Goal: Understand process/instructions: Learn how to perform a task or action

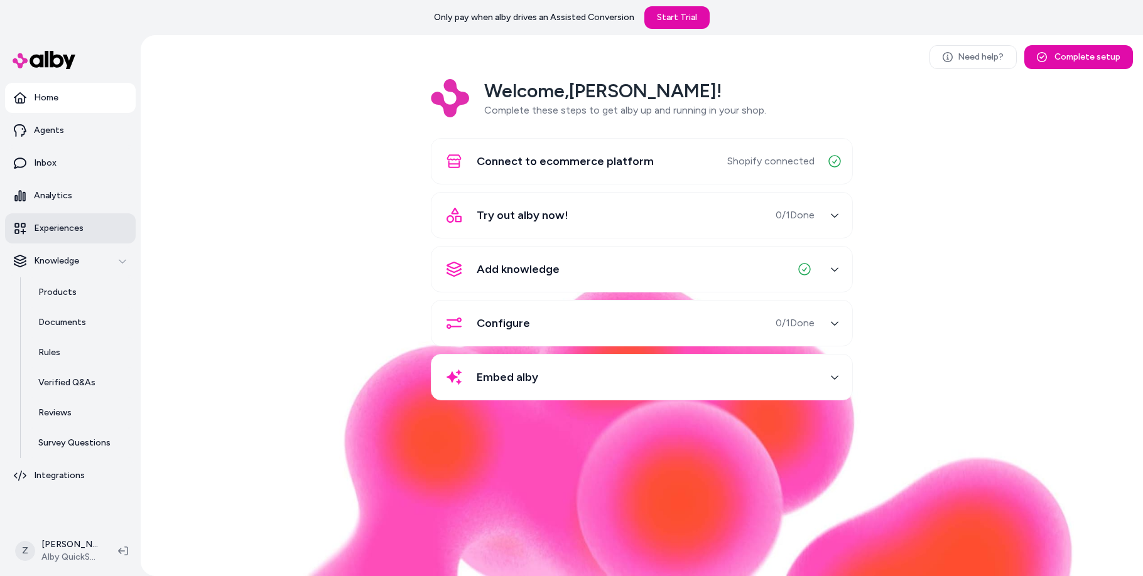
click at [65, 236] on link "Experiences" at bounding box center [70, 228] width 131 height 30
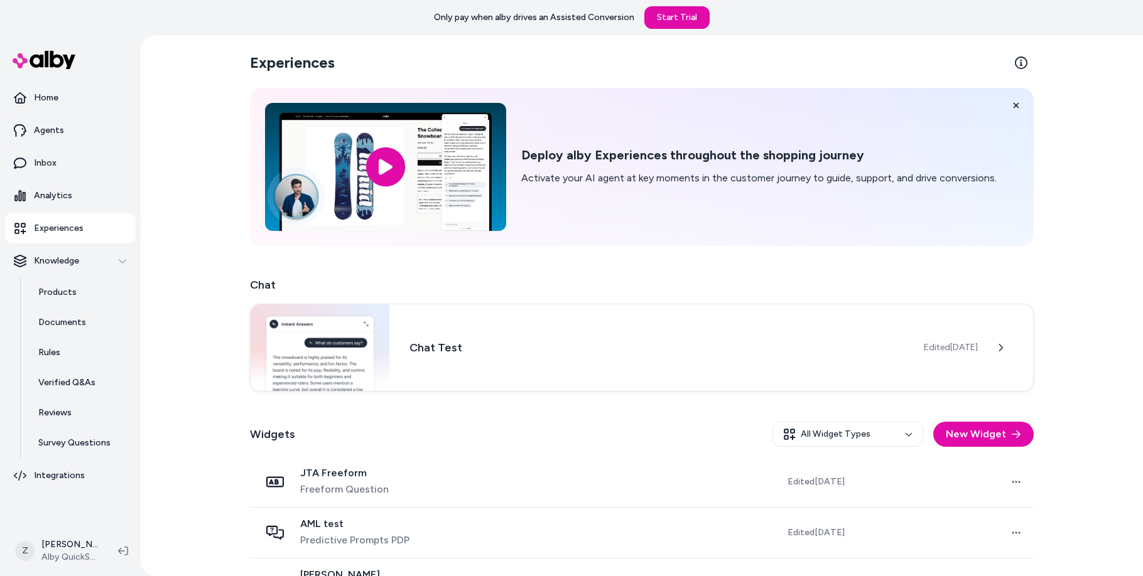
scroll to position [267, 0]
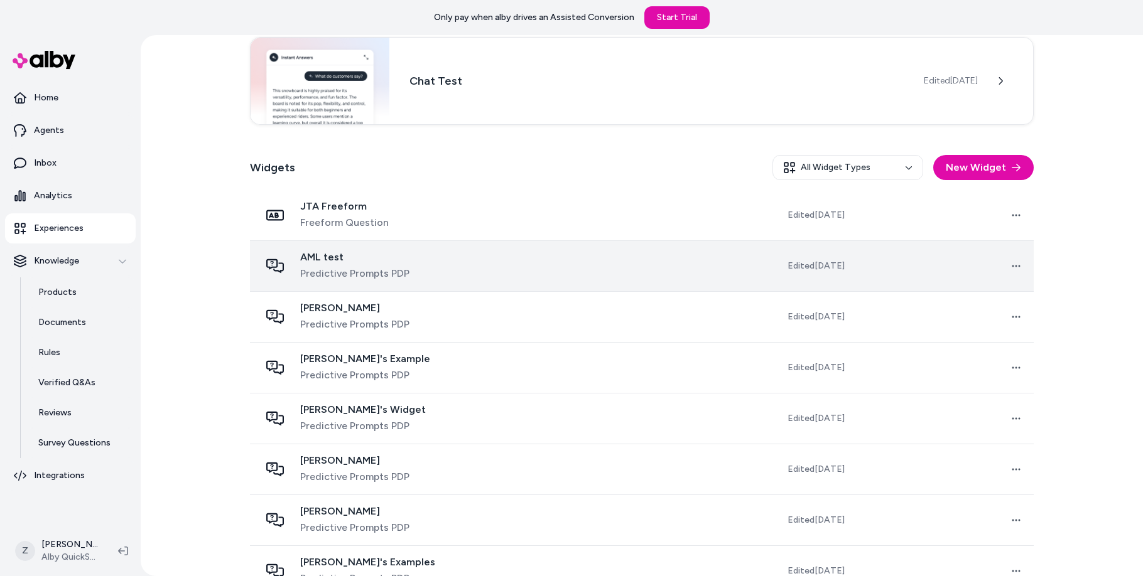
click at [350, 280] on span "Predictive Prompts PDP" at bounding box center [354, 273] width 109 height 15
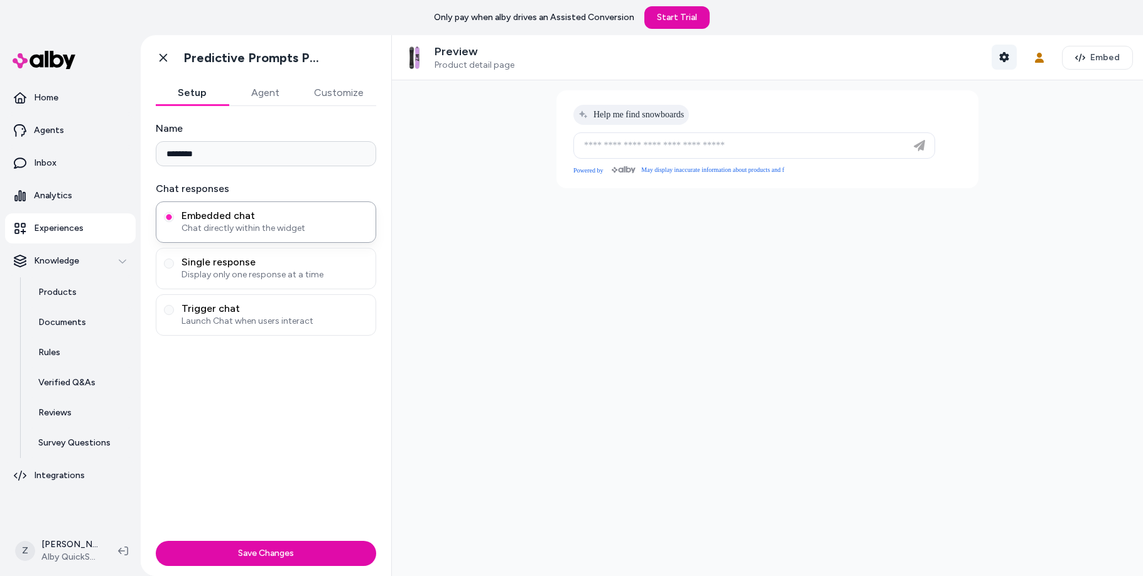
click at [1005, 53] on icon "button" at bounding box center [1003, 57] width 9 height 10
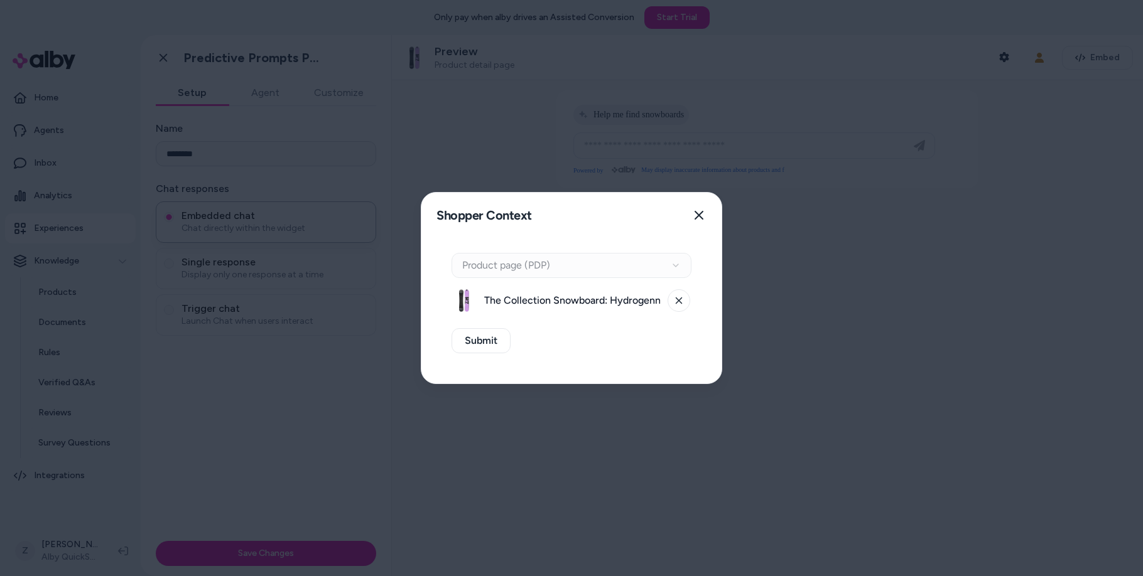
click at [669, 220] on div "Shopper Context Pick a shopper context to use for previewing this widget. Close" at bounding box center [571, 215] width 300 height 45
click at [655, 251] on div "Context Type Product page (PDP) The Collection Snowboard: Hydrogenn - Medium Su…" at bounding box center [571, 311] width 300 height 146
click at [649, 272] on div "Context Type Product page (PDP)" at bounding box center [571, 265] width 240 height 25
click at [677, 301] on icon at bounding box center [678, 301] width 6 height 6
click at [667, 261] on div "Context Type Product page (PDP)" at bounding box center [571, 265] width 240 height 25
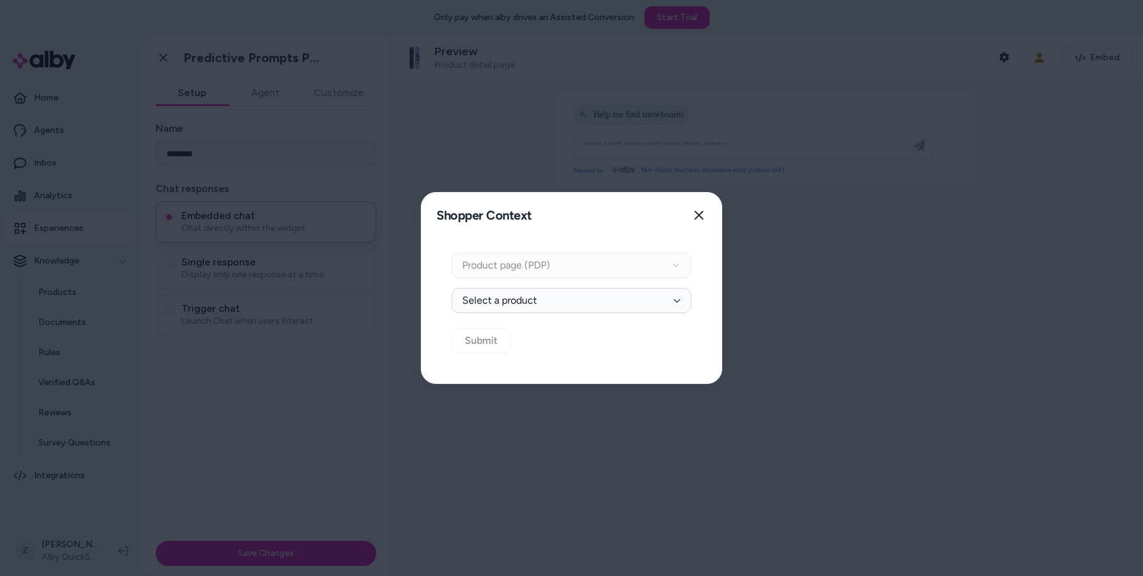
click at [675, 260] on div "Context Type Product page (PDP)" at bounding box center [571, 265] width 240 height 25
click at [670, 292] on button "Select a product" at bounding box center [571, 300] width 240 height 25
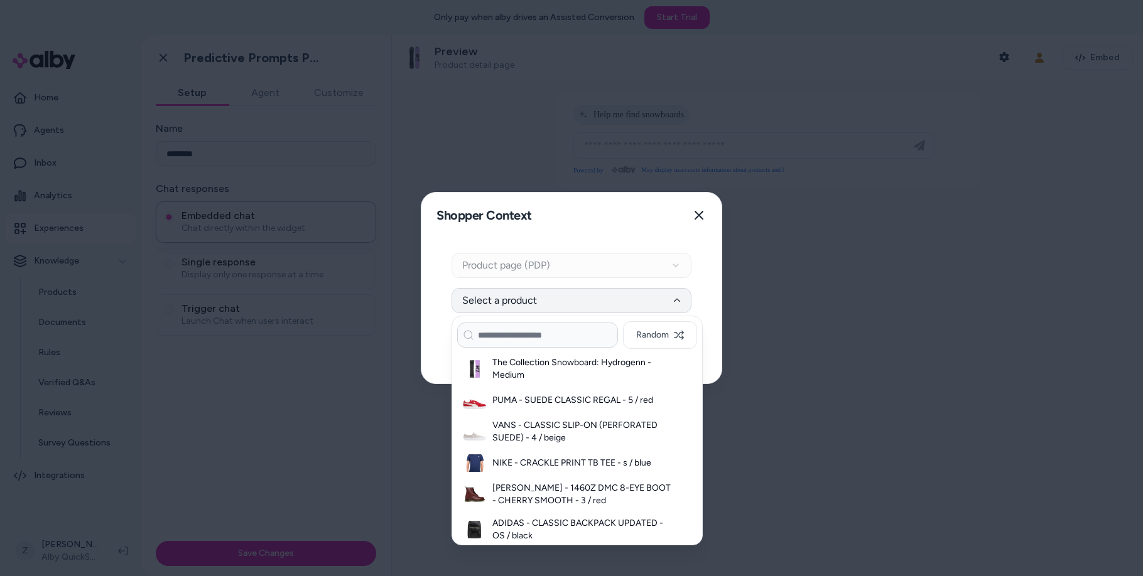
click at [670, 292] on button "Select a product" at bounding box center [571, 300] width 240 height 25
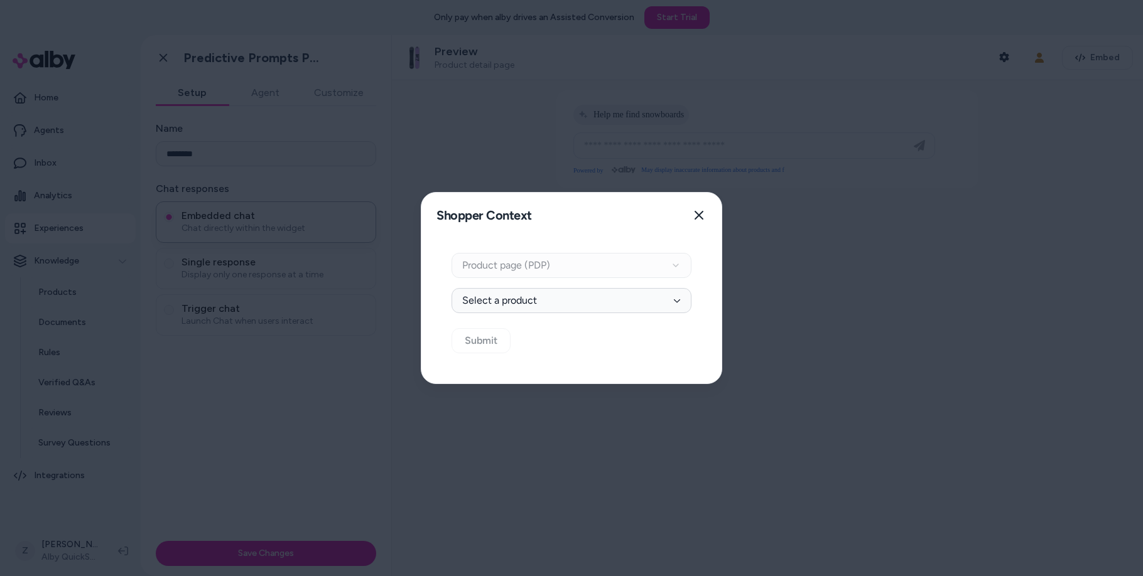
click at [593, 240] on div "Context Type Product page (PDP) Select Product Select a product Submit" at bounding box center [571, 311] width 300 height 146
click at [692, 218] on button "Close" at bounding box center [698, 215] width 25 height 25
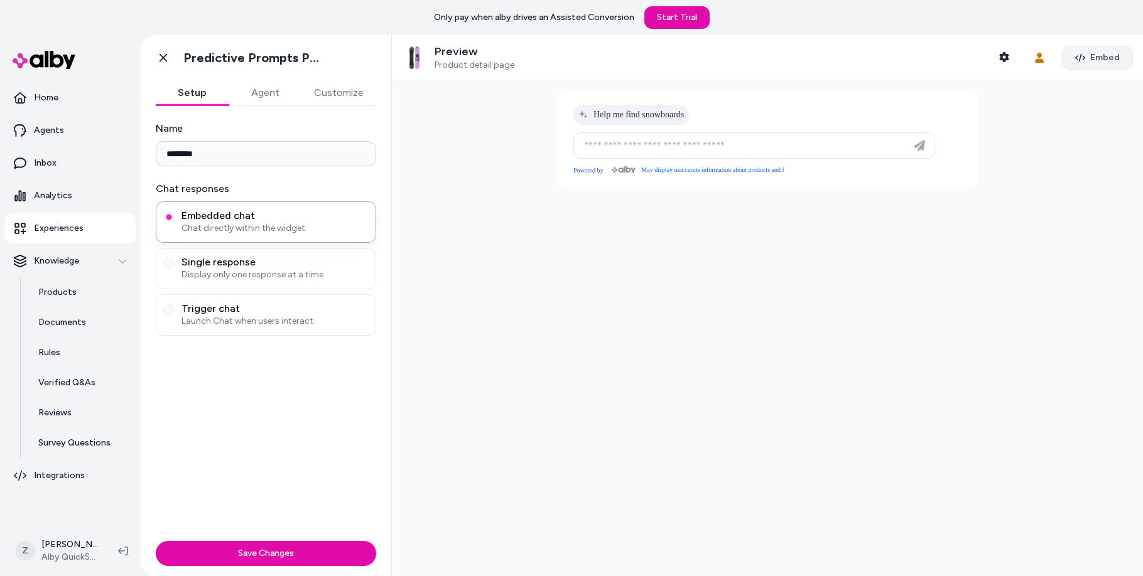
click at [1112, 55] on span "Embed" at bounding box center [1105, 57] width 30 height 13
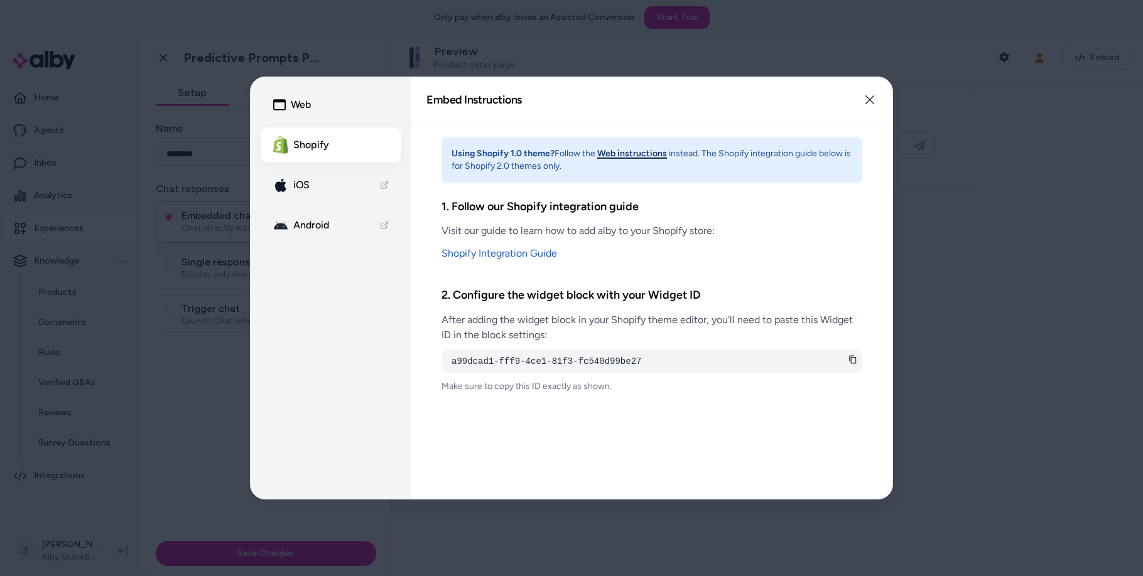
click at [653, 149] on button "Web instructions" at bounding box center [632, 154] width 70 height 13
